Goal: Task Accomplishment & Management: Manage account settings

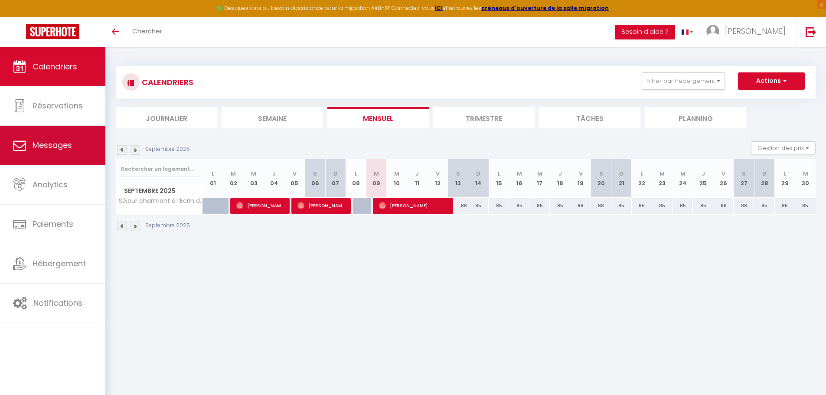
click at [52, 157] on link "Messages" at bounding box center [52, 145] width 105 height 39
select select "message"
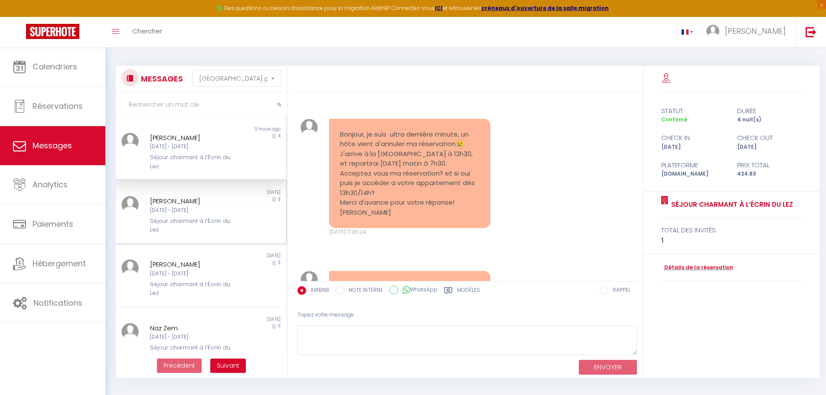
scroll to position [3035, 0]
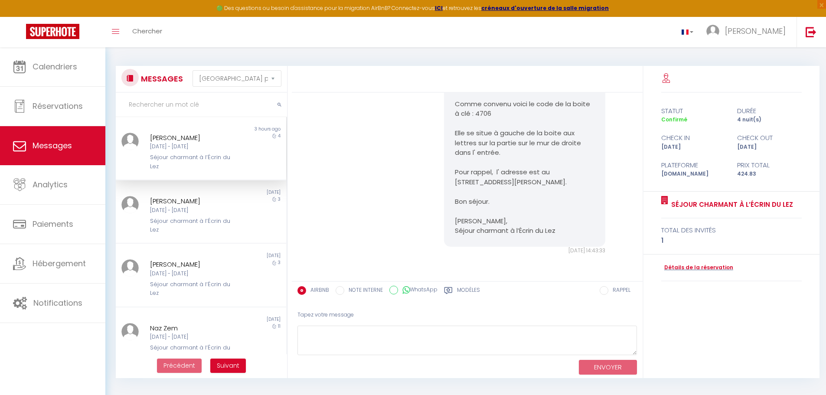
click at [174, 155] on div "Séjour charmant à l’Écrin du Lez" at bounding box center [194, 162] width 88 height 18
click at [188, 158] on div "Séjour charmant à l’Écrin du Lez" at bounding box center [194, 162] width 88 height 18
click at [203, 197] on div "[PERSON_NAME]" at bounding box center [194, 201] width 88 height 10
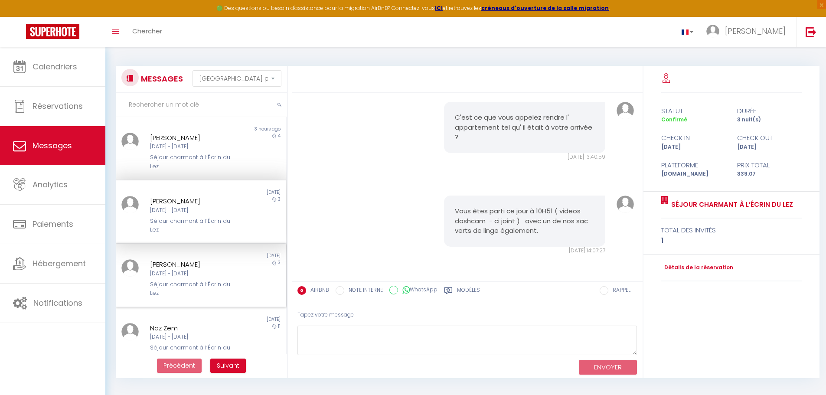
click at [205, 262] on div "[PERSON_NAME]" at bounding box center [194, 264] width 88 height 10
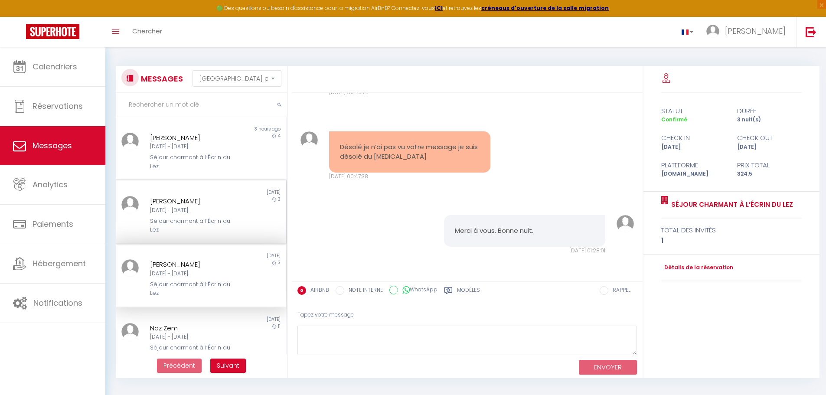
click at [193, 205] on div "[PERSON_NAME]" at bounding box center [194, 201] width 88 height 10
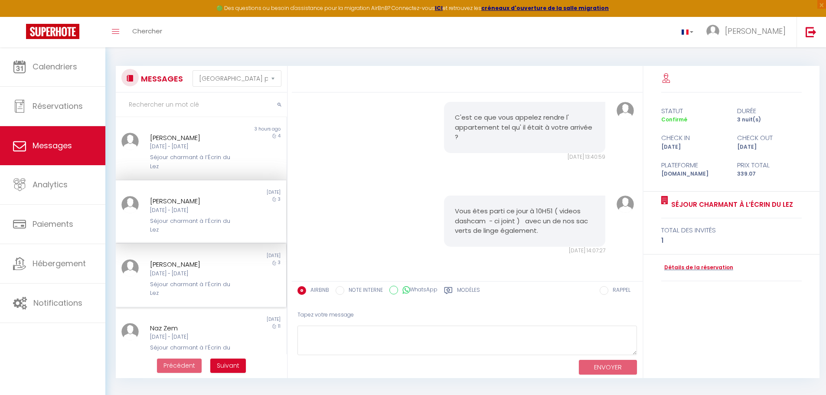
click at [189, 254] on div "Non lu" at bounding box center [158, 255] width 85 height 7
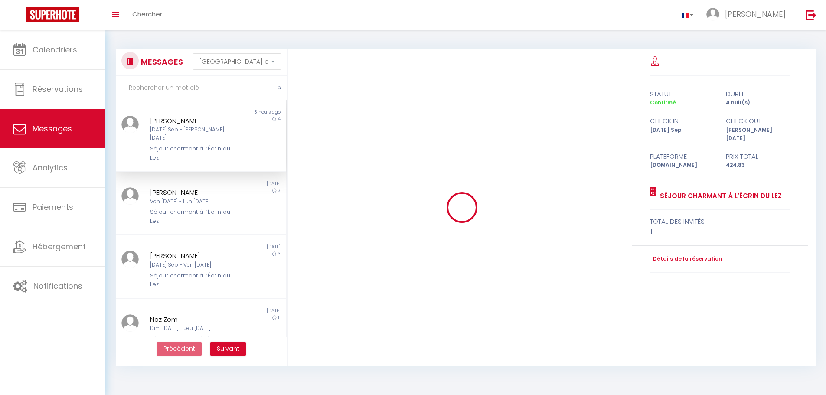
select select "message"
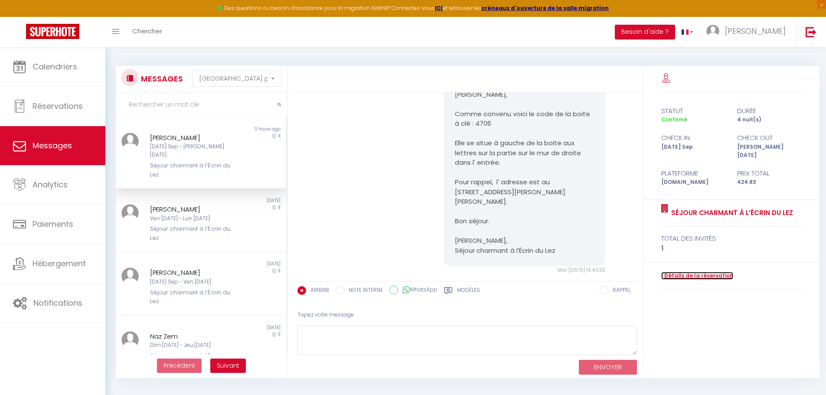
click at [724, 272] on link "Détails de la réservation" at bounding box center [697, 276] width 72 height 8
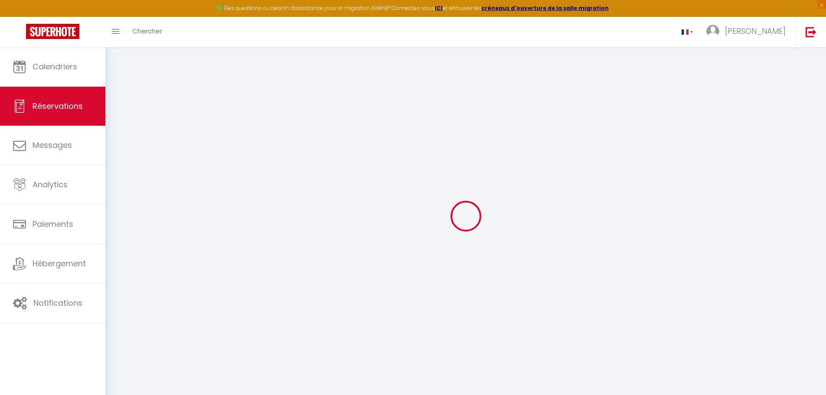
select select
checkbox input "false"
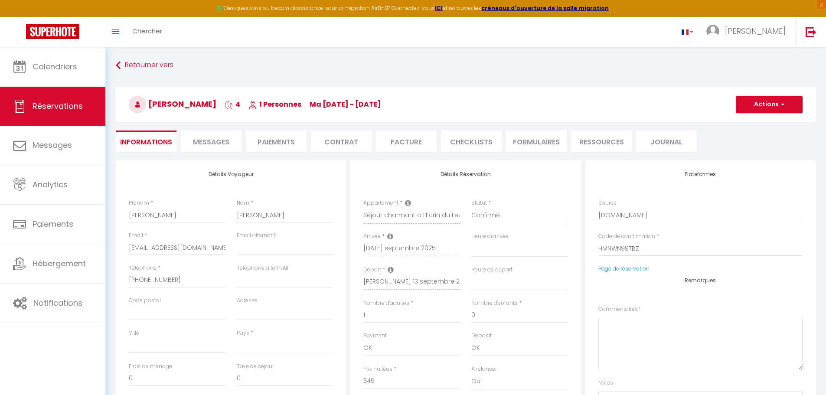
select select
checkbox input "false"
select select
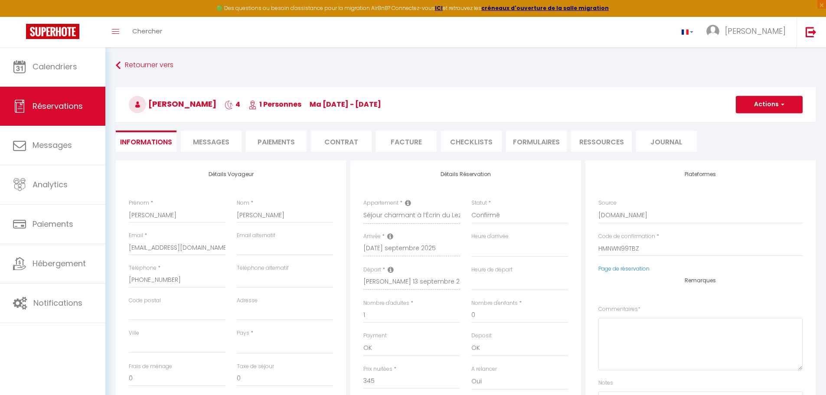
type input "55"
type input "24.83"
select select
checkbox input "false"
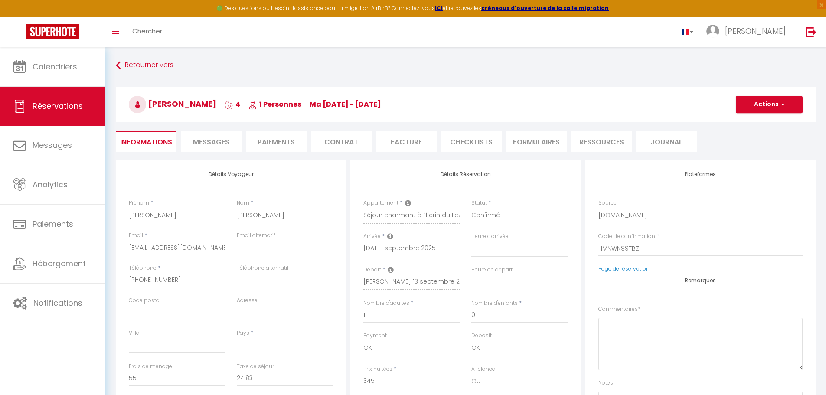
select select
checkbox input "false"
select select
click at [265, 146] on li "Paiements" at bounding box center [276, 141] width 61 height 21
